Goal: Task Accomplishment & Management: Use online tool/utility

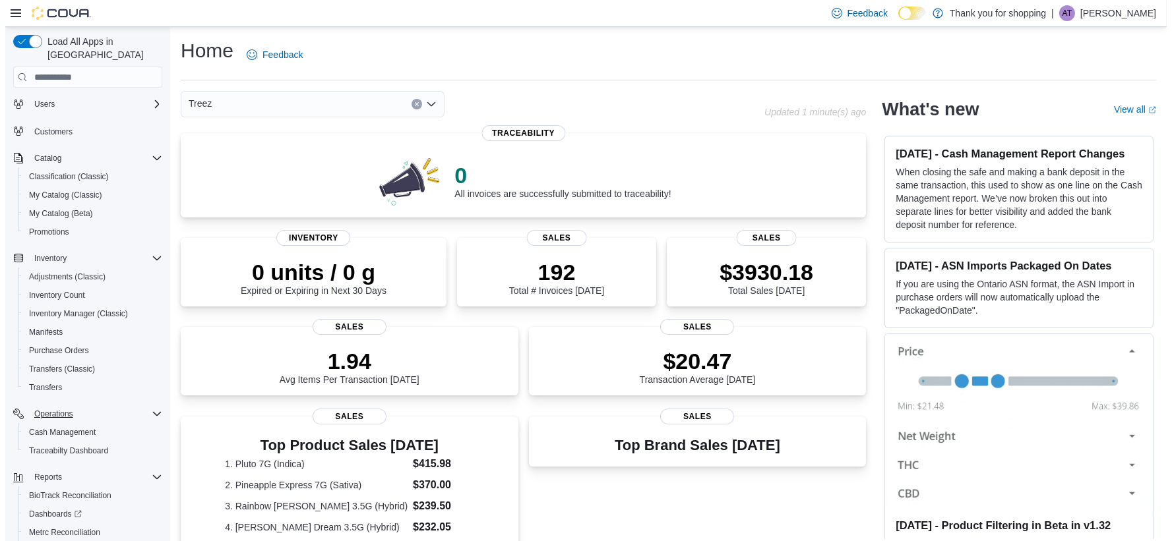
scroll to position [74, 0]
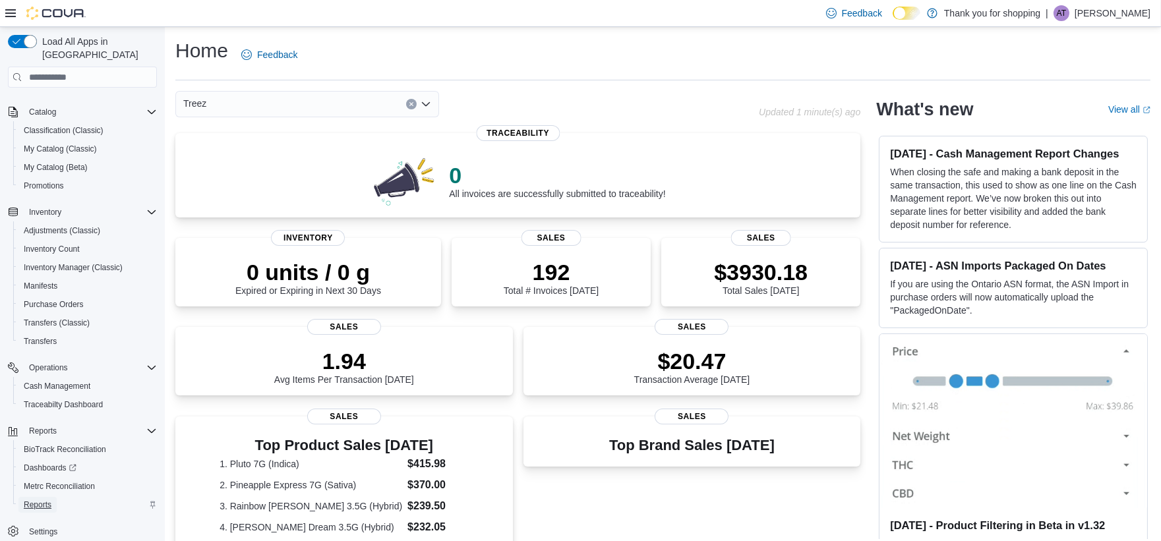
click at [43, 500] on span "Reports" at bounding box center [38, 505] width 28 height 11
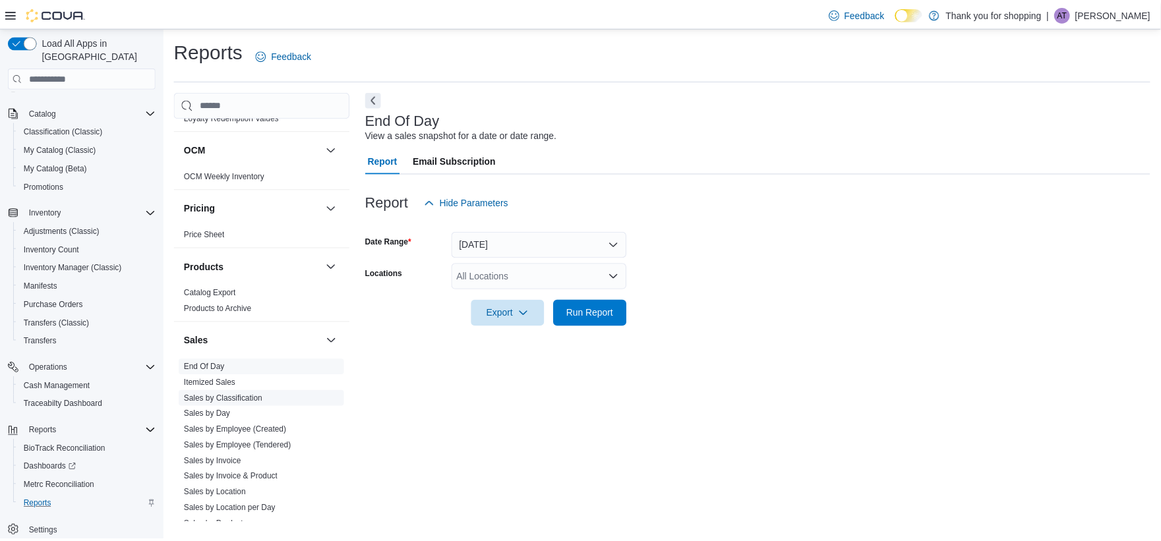
scroll to position [659, 0]
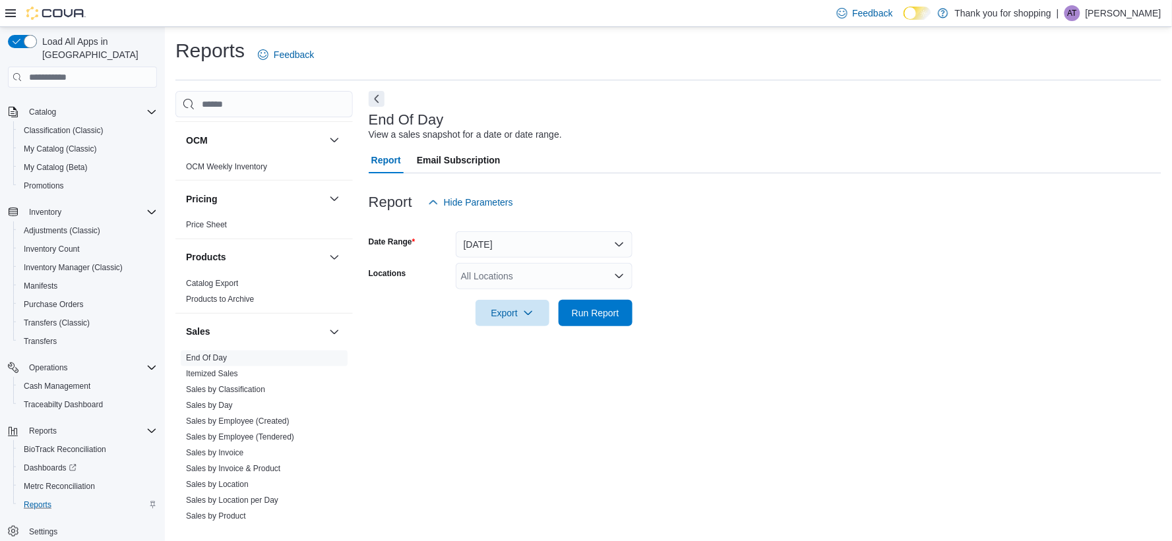
click at [583, 284] on div "All Locations" at bounding box center [544, 276] width 177 height 26
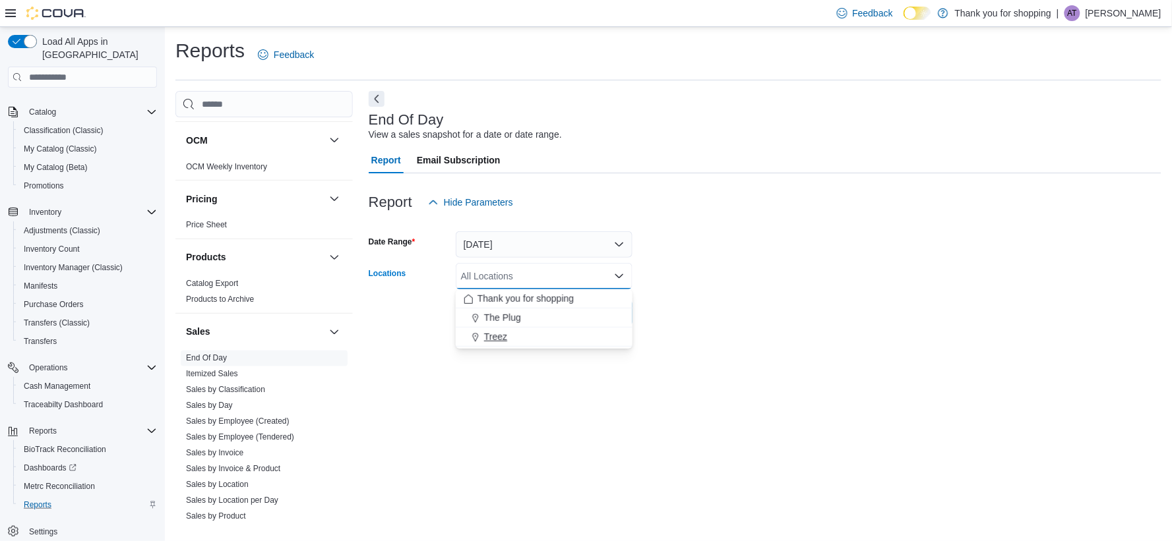
click at [556, 334] on div "Treez" at bounding box center [544, 336] width 161 height 13
click at [589, 372] on div "End Of Day View a sales snapshot for a date or date range. Report Email Subscri…" at bounding box center [765, 307] width 793 height 433
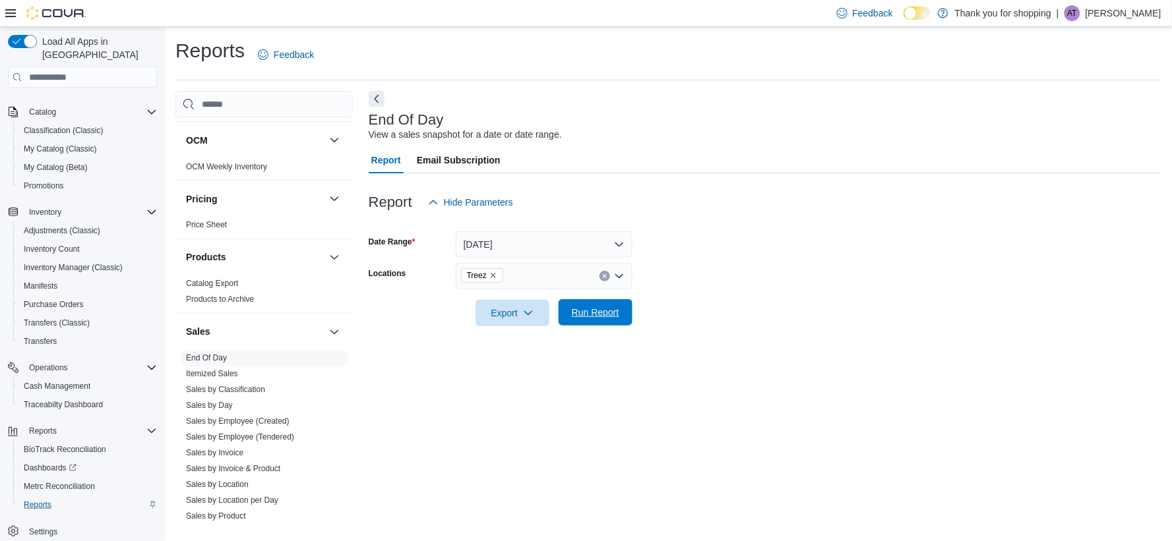
click at [597, 306] on span "Run Report" at bounding box center [595, 312] width 58 height 26
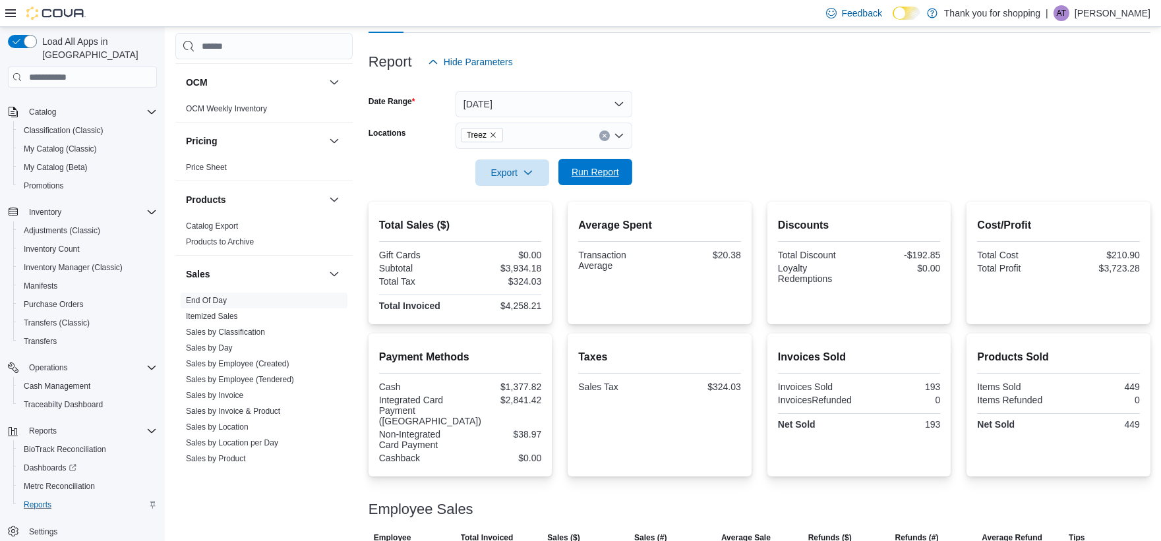
scroll to position [146, 0]
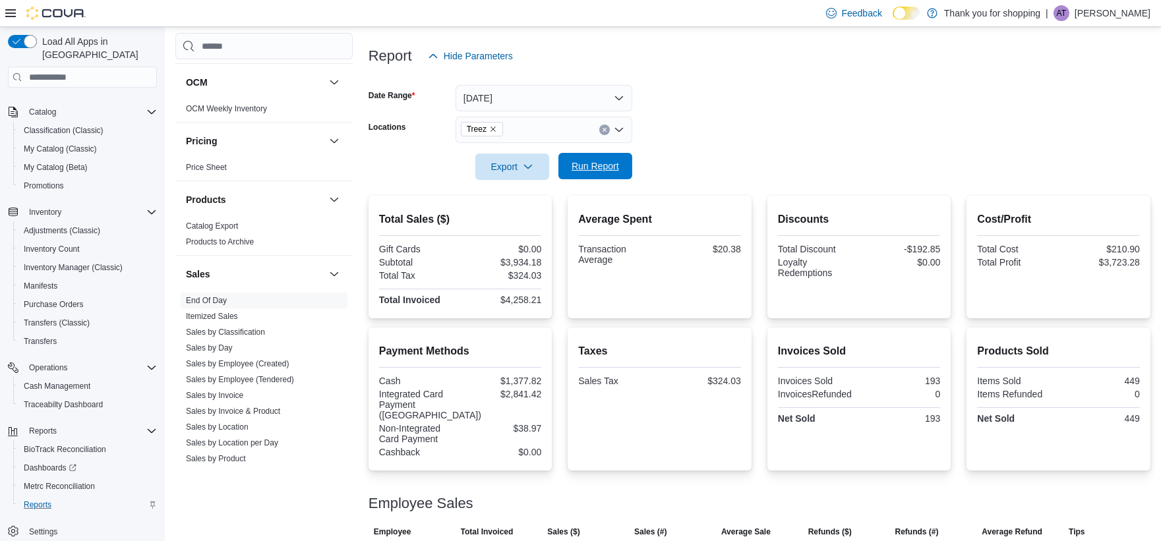
click at [615, 162] on span "Run Report" at bounding box center [595, 166] width 47 height 13
